Goal: Go to known website: Access a specific website the user already knows

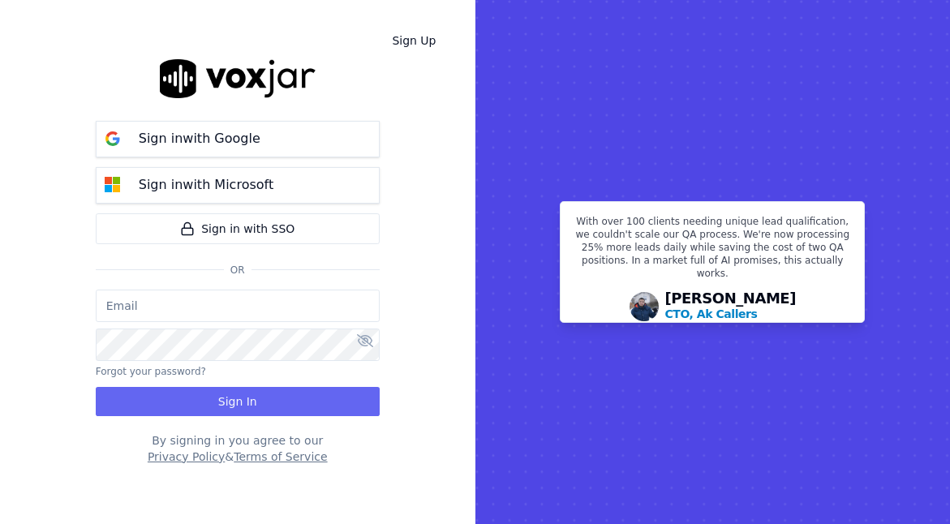
click at [253, 302] on input "email" at bounding box center [238, 305] width 284 height 32
type input "csanders@asilpc.com"
